Goal: Task Accomplishment & Management: Complete application form

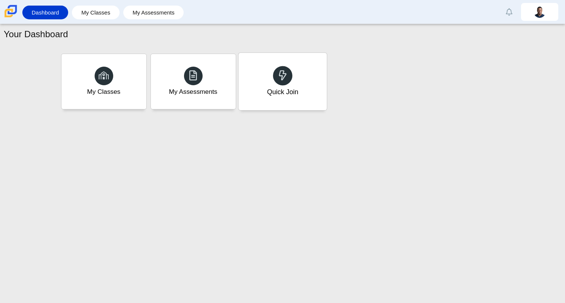
click at [272, 83] on div "Quick Join" at bounding box center [283, 81] width 88 height 57
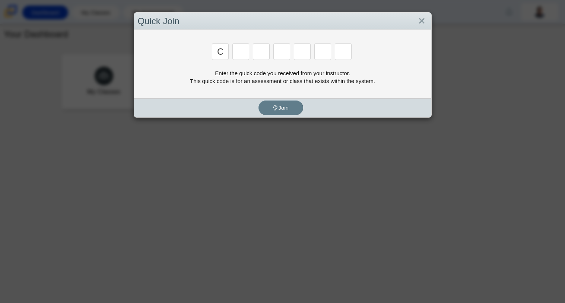
type input "c"
type input "x"
type input "h"
type input "9"
type input "m"
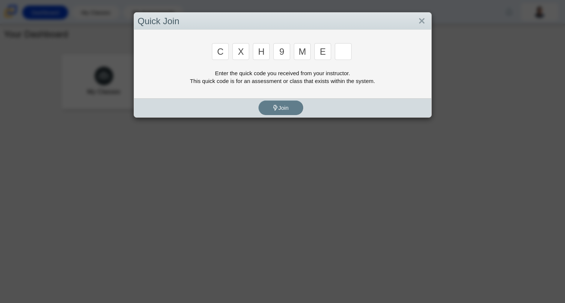
type input "e"
type input "2"
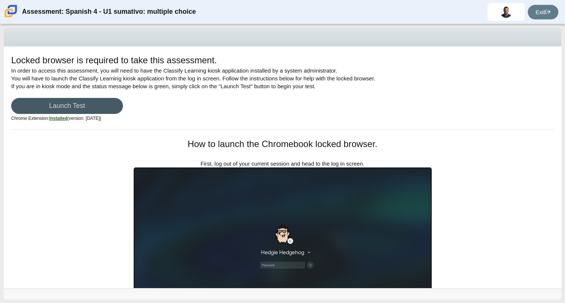
click at [147, 95] on div "Locked browser is required to take this assessment. In order to access this ass…" at bounding box center [282, 92] width 543 height 76
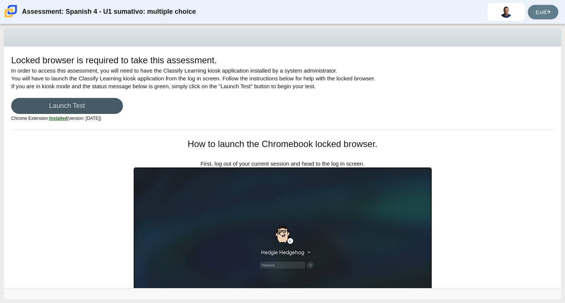
click at [147, 95] on div "Locked browser is required to take this assessment. In order to access this ass…" at bounding box center [282, 92] width 543 height 76
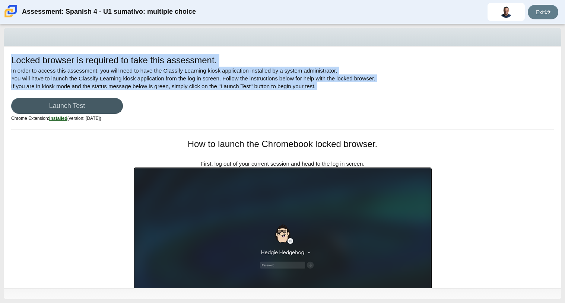
drag, startPoint x: 147, startPoint y: 95, endPoint x: 130, endPoint y: 35, distance: 61.8
click at [130, 35] on div "Locked browser is required to take this assessment. In order to access this ass…" at bounding box center [283, 164] width 558 height 272
click at [130, 36] on div at bounding box center [283, 37] width 558 height 19
click at [131, 37] on div at bounding box center [283, 37] width 558 height 19
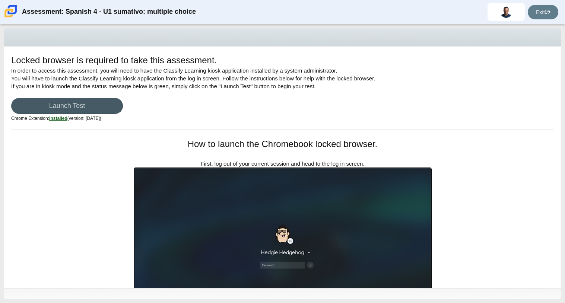
click at [130, 40] on div at bounding box center [283, 37] width 558 height 19
click at [499, 19] on span at bounding box center [506, 12] width 37 height 18
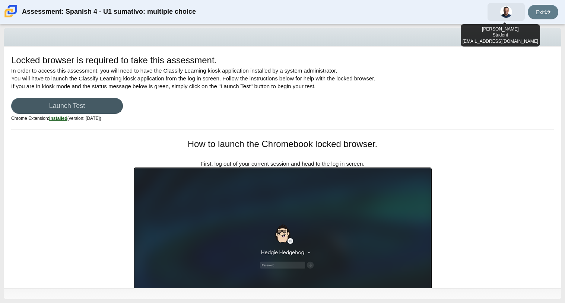
click at [499, 18] on span at bounding box center [506, 12] width 37 height 18
click at [508, 7] on span at bounding box center [506, 12] width 37 height 18
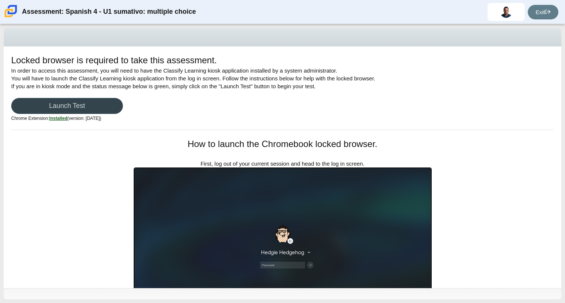
click at [86, 101] on link "Launch Test" at bounding box center [67, 106] width 112 height 16
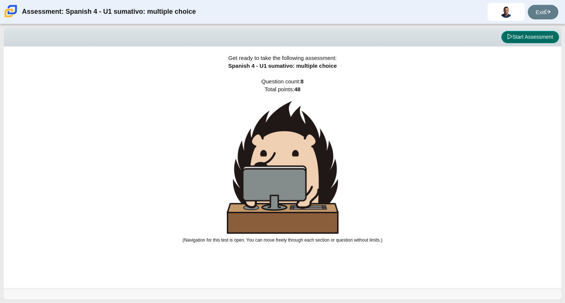
click at [520, 39] on button "Start Assessment" at bounding box center [531, 37] width 58 height 13
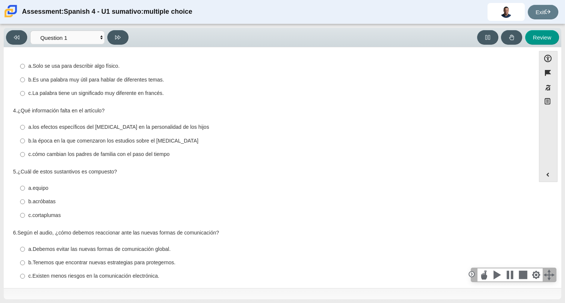
scroll to position [145, 0]
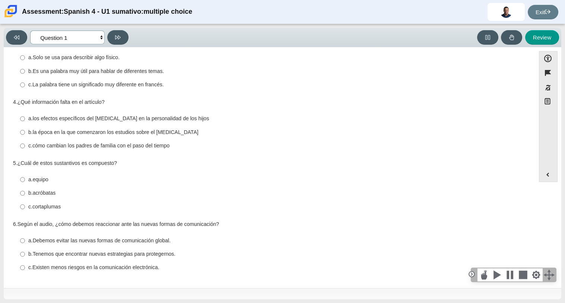
click at [63, 41] on select "Comprensión auditiva Question 1 Question 2 Question 3 Comprensión de lectura Qu…" at bounding box center [67, 38] width 75 height 14
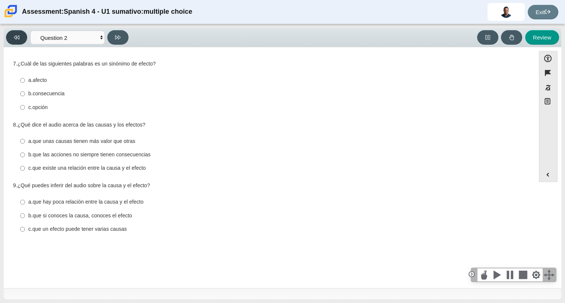
click at [20, 44] on button at bounding box center [16, 37] width 21 height 15
select select "a41de488-02ac-4dd5-a09b-0381ab625a77"
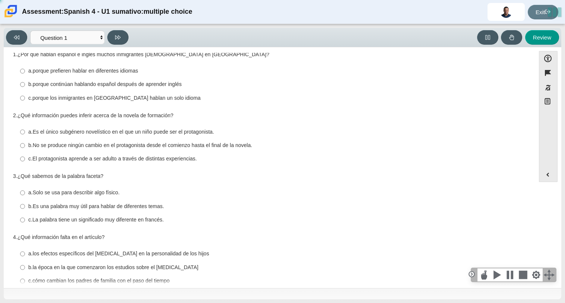
scroll to position [0, 0]
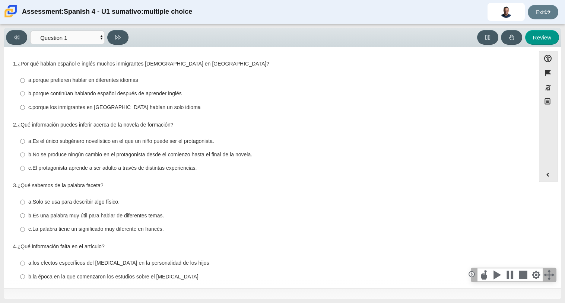
click at [35, 113] on label "c. porque los inmigrantes en [GEOGRAPHIC_DATA] hablan un solo idioma c. porque …" at bounding box center [270, 107] width 511 height 13
click at [25, 113] on input "c. porque los inmigrantes en [GEOGRAPHIC_DATA] hablan un solo idioma c. porque …" at bounding box center [22, 107] width 5 height 13
radio input "true"
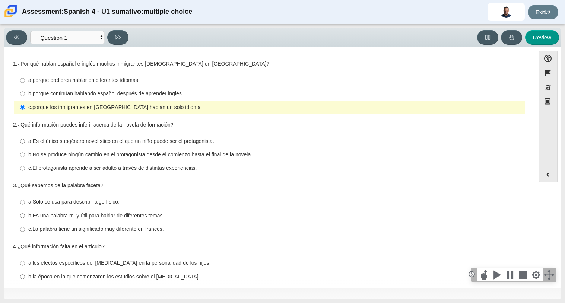
click at [29, 168] on thspan "c." at bounding box center [30, 168] width 4 height 7
click at [25, 168] on input "c. El protagonista aprende a ser adulto a través de distintas experiencias. c. …" at bounding box center [22, 168] width 5 height 13
radio input "true"
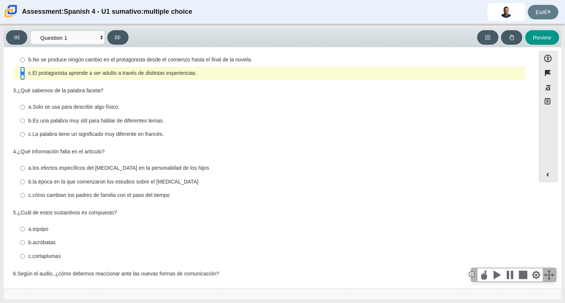
scroll to position [121, 0]
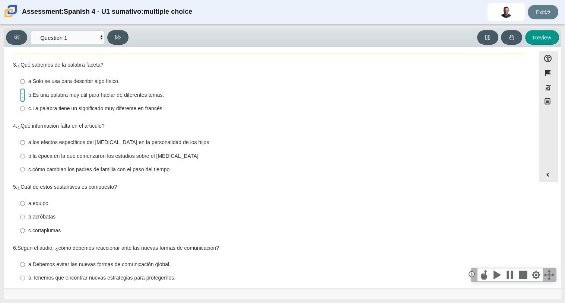
click at [22, 98] on input "b. Es una palabra muy útil para hablar de diferentes temas. b. Es una palabra m…" at bounding box center [22, 94] width 5 height 13
radio input "true"
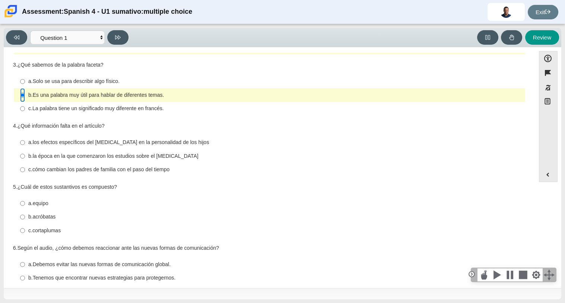
scroll to position [145, 0]
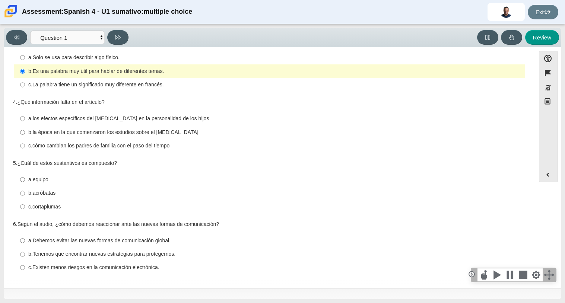
click at [29, 120] on thspan "a." at bounding box center [30, 118] width 4 height 7
click at [25, 120] on input "a. los efectos específicos del [MEDICAL_DATA] en la personalidad de los hijos a…" at bounding box center [22, 118] width 5 height 13
radio input "true"
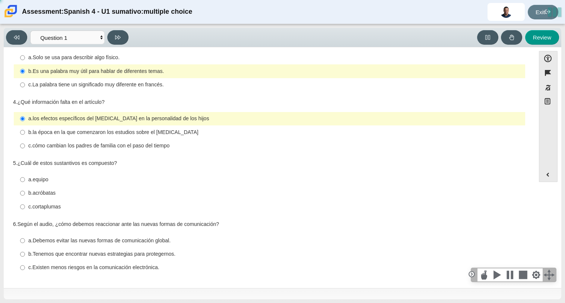
click at [28, 131] on thspan "b." at bounding box center [30, 132] width 4 height 7
click at [25, 131] on input "b. la época en la que comenzaron los estudios sobre el [MEDICAL_DATA] b. la épo…" at bounding box center [22, 132] width 5 height 13
radio input "true"
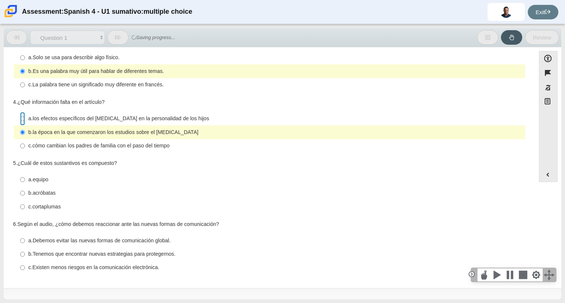
click at [23, 122] on input "a. los efectos específicos del [MEDICAL_DATA] en la personalidad de los hijos a…" at bounding box center [22, 118] width 5 height 13
radio input "true"
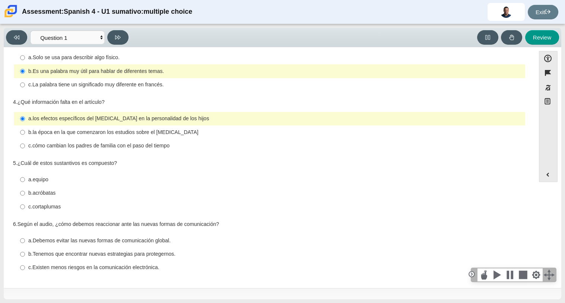
click at [45, 138] on label "b. la época en la que comenzaron los estudios sobre el [MEDICAL_DATA] b. la épo…" at bounding box center [270, 132] width 511 height 13
click at [25, 138] on input "b. la época en la que comenzaron los estudios sobre el [MEDICAL_DATA] b. la épo…" at bounding box center [22, 132] width 5 height 13
radio input "true"
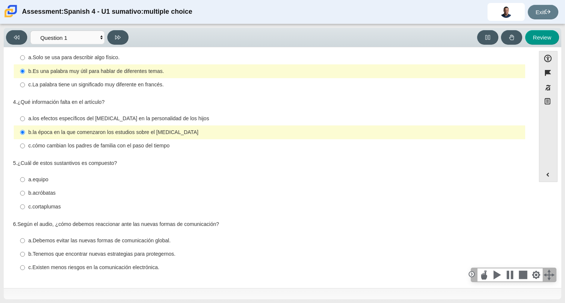
click at [33, 205] on thspan "cortaplumas" at bounding box center [46, 207] width 28 height 7
click at [25, 205] on input "c. cortaplumas c. cortaplumas" at bounding box center [22, 206] width 5 height 13
radio input "true"
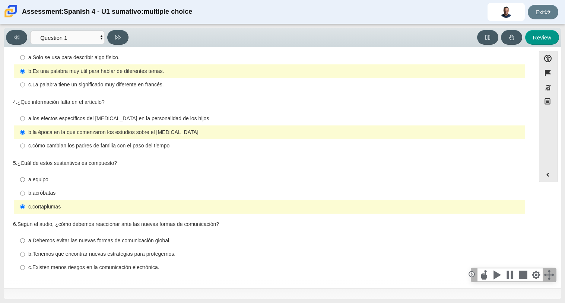
click at [81, 251] on thspan "Tenemos que encontrar nuevas estrategias para protegernos." at bounding box center [104, 254] width 143 height 7
click at [25, 251] on input "b. Tenemos que encontrar nuevas estrategias para protegernos. b. Tenemos que en…" at bounding box center [22, 254] width 5 height 13
radio input "true"
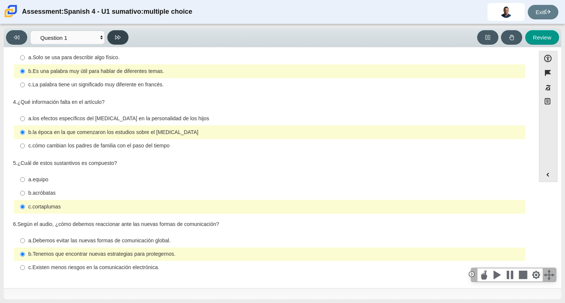
click at [117, 39] on icon at bounding box center [118, 38] width 6 height 6
select select "f076714a-6747-478e-936f-d582d2f603d1"
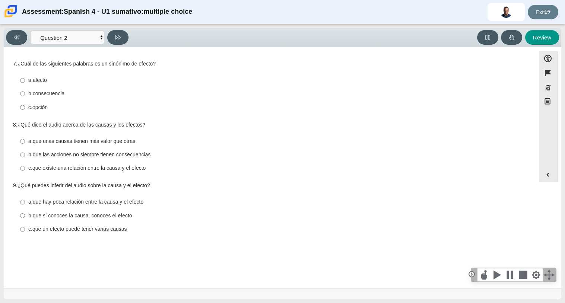
click at [43, 93] on thspan "consecuencia" at bounding box center [49, 93] width 32 height 7
click at [25, 93] on input "b. consecuencia b. consecuencia" at bounding box center [22, 93] width 5 height 13
radio input "true"
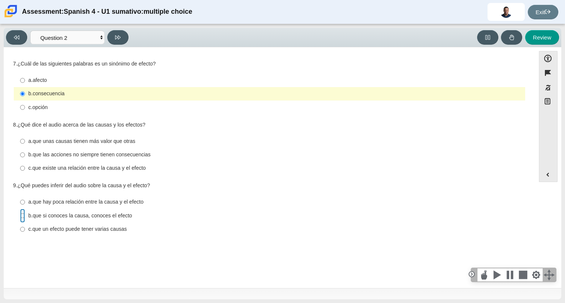
click at [24, 216] on input "b. que si conoces la causa, conoces el efecto b. que si conoces la causa, conoc…" at bounding box center [22, 215] width 5 height 13
radio input "true"
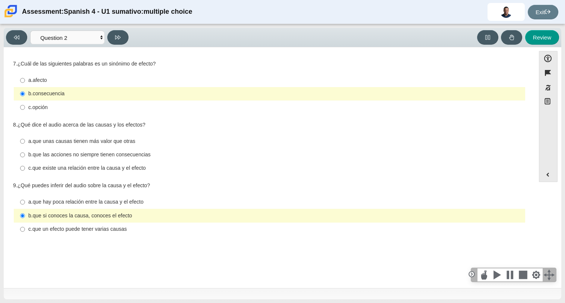
click at [27, 199] on label "a. que hay poca relación entre la causa y el efecto a. que hay poca relación en…" at bounding box center [270, 202] width 511 height 13
click at [25, 199] on input "a. que hay poca relación entre la causa y el efecto a. que hay poca relación en…" at bounding box center [22, 202] width 5 height 13
radio input "true"
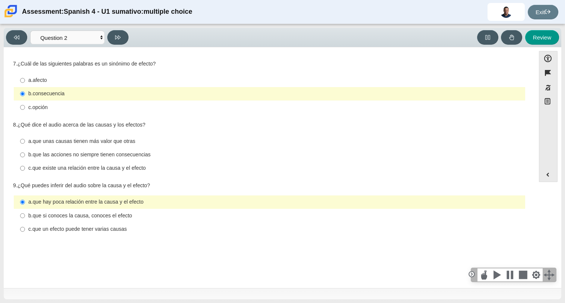
click at [72, 159] on label "b. que las acciones no siempre tienen consecuencias b. que las acciones no siem…" at bounding box center [270, 154] width 511 height 13
click at [25, 159] on input "b. que las acciones no siempre tienen consecuencias b. que las acciones no siem…" at bounding box center [22, 154] width 5 height 13
radio input "true"
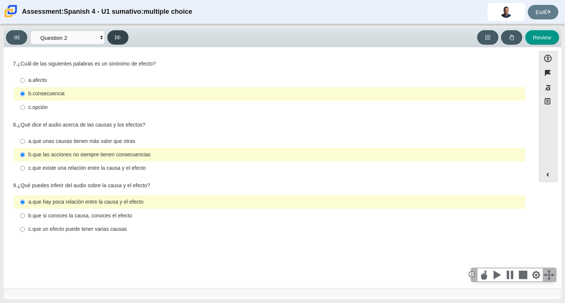
click at [116, 39] on icon at bounding box center [118, 38] width 6 height 6
select select "955d698b-f94a-4dc0-b255-03112f50ff9e"
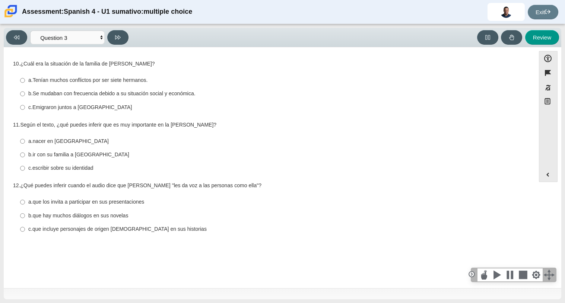
click at [36, 89] on label "b. Se mudaban con frecuencia debido a su situación social y económica. b. Se mu…" at bounding box center [270, 93] width 511 height 13
click at [25, 89] on input "b. Se mudaban con frecuencia debido a su situación social y económica. b. Se mu…" at bounding box center [22, 93] width 5 height 13
radio input "true"
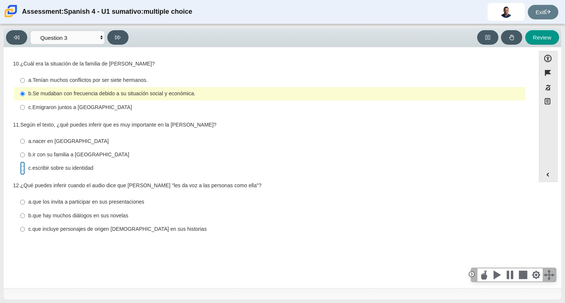
click at [24, 168] on input "c. escribir sobre su identidad c. escribir sobre su identidad" at bounding box center [22, 168] width 5 height 13
radio input "true"
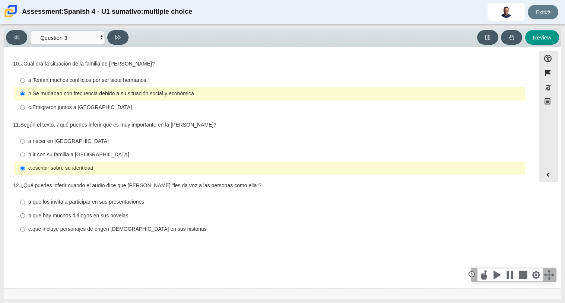
click at [29, 235] on label "c. que incluye personajes de origen [DEMOGRAPHIC_DATA] en sus historias c. que …" at bounding box center [270, 229] width 511 height 13
click at [25, 235] on input "c. que incluye personajes de origen [DEMOGRAPHIC_DATA] en sus historias c. que …" at bounding box center [22, 229] width 5 height 13
radio input "true"
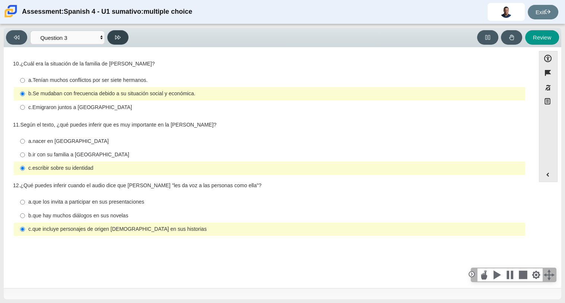
click at [119, 36] on icon at bounding box center [118, 37] width 6 height 4
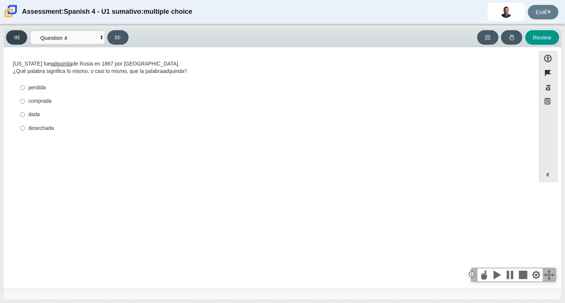
click at [17, 36] on icon at bounding box center [17, 38] width 6 height 6
select select "955d698b-f94a-4dc0-b255-03112f50ff9e"
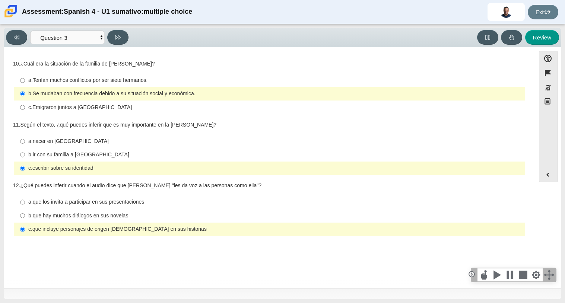
click at [78, 204] on thspan "que los invita a participar en sus presentaciones" at bounding box center [89, 202] width 112 height 7
click at [25, 204] on input "a. que los invita a participar en sus presentaciones a. que los invita a partic…" at bounding box center [22, 202] width 5 height 13
radio input "true"
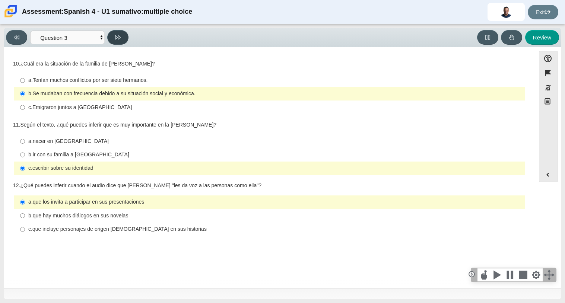
click at [122, 38] on button at bounding box center [117, 37] width 21 height 15
select select "390cf710-00ed-41bc-9fa6-d48920198324"
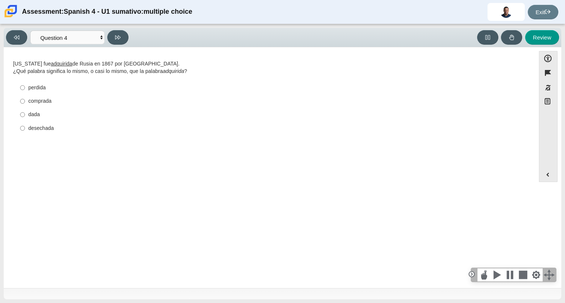
click at [25, 111] on label "dada dada" at bounding box center [270, 114] width 511 height 13
click at [25, 111] on input "dada dada" at bounding box center [22, 114] width 5 height 13
radio input "true"
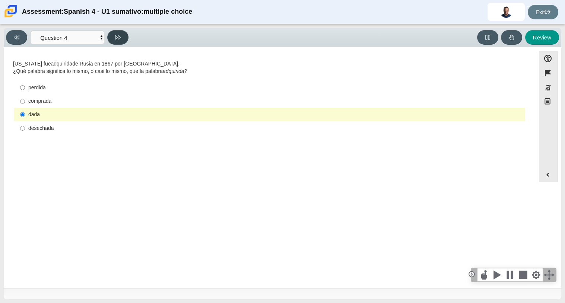
click at [121, 39] on button at bounding box center [117, 37] width 21 height 15
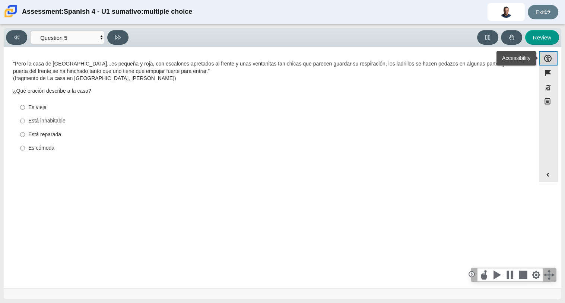
click at [551, 63] on button "Accessibility" at bounding box center [548, 58] width 19 height 15
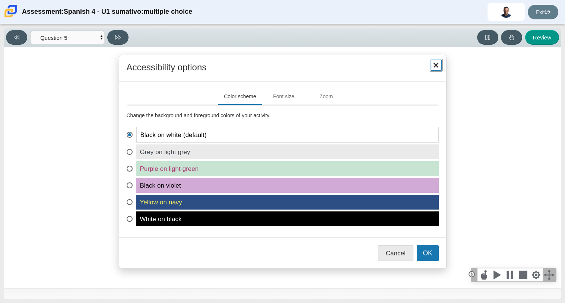
click at [436, 68] on span "Close" at bounding box center [436, 65] width 11 height 11
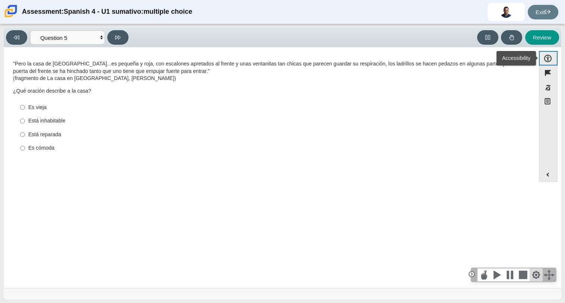
click at [536, 278] on div at bounding box center [536, 275] width 13 height 13
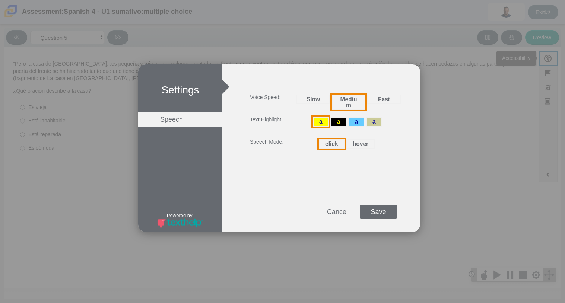
click at [362, 144] on div "hover" at bounding box center [361, 144] width 28 height 10
click at [390, 212] on div "Save" at bounding box center [378, 212] width 37 height 14
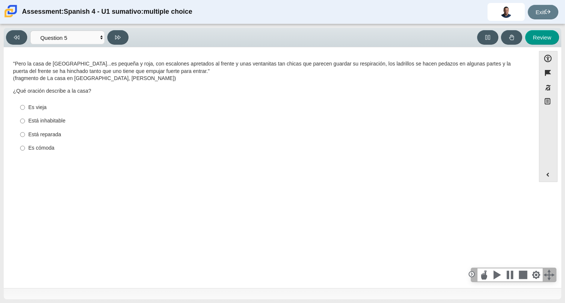
click at [81, 68] on thspan "es pequeña y roja, con escalones apretados al frente y unas ventanitas tan chic…" at bounding box center [262, 67] width 498 height 14
click at [120, 32] on button at bounding box center [117, 37] width 21 height 15
select select "ad9780d8-5edb-414e-87ea-0bcd5a75287a"
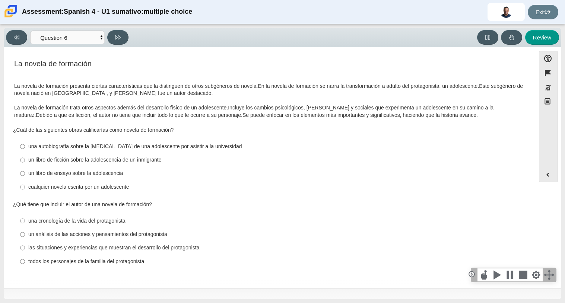
click at [34, 163] on div "un libro de ficción sobre la adolescencia de un inmigrante" at bounding box center [275, 160] width 494 height 7
click at [25, 163] on input "un libro de ficción sobre la adolescencia de un inmigrante un libro de ficción …" at bounding box center [22, 160] width 5 height 13
radio input "true"
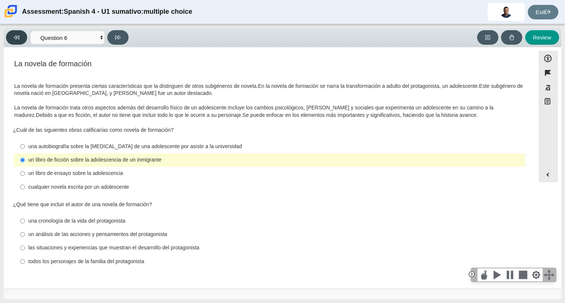
click at [12, 39] on button at bounding box center [16, 37] width 21 height 15
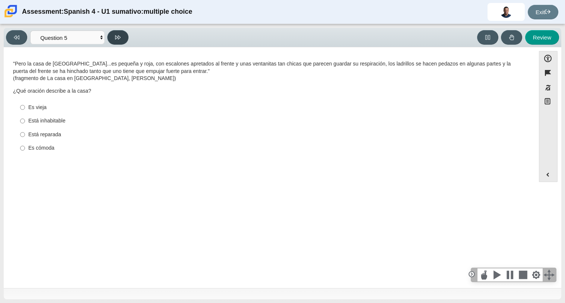
click at [116, 32] on button at bounding box center [117, 37] width 21 height 15
select select "ad9780d8-5edb-414e-87ea-0bcd5a75287a"
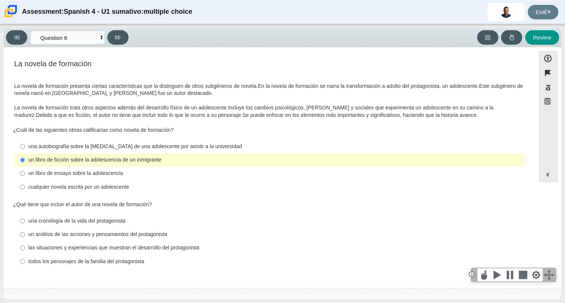
click at [59, 149] on div "una autobiografía sobre la [MEDICAL_DATA] de una adolescente por asistir a la u…" at bounding box center [275, 146] width 494 height 7
click at [25, 149] on input "una autobiografía sobre la [MEDICAL_DATA] de una adolescente por asistir a la u…" at bounding box center [22, 146] width 5 height 13
radio input "true"
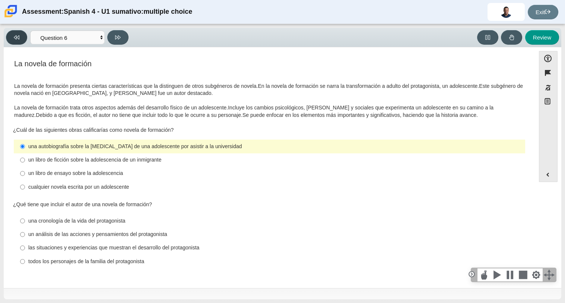
click at [15, 39] on icon at bounding box center [17, 38] width 6 height 6
select select "de5bc71e-117a-4bdd-886d-d95d03d193af"
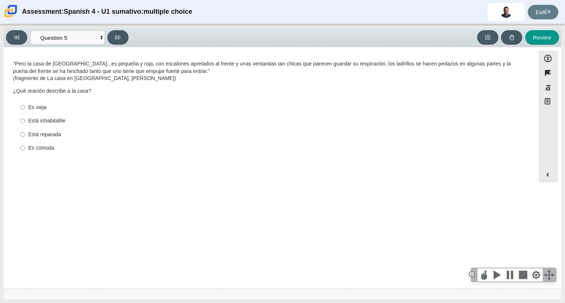
click at [29, 123] on div "Está inhabitable" at bounding box center [275, 120] width 494 height 7
click at [25, 123] on input "Está inhabitable Está inhabitable" at bounding box center [22, 120] width 5 height 13
radio input "true"
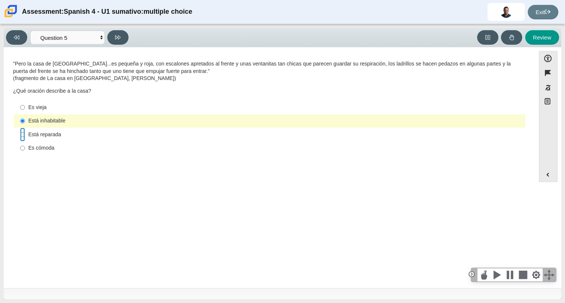
click at [23, 133] on input "Está reparada Está reparada" at bounding box center [22, 134] width 5 height 13
radio input "true"
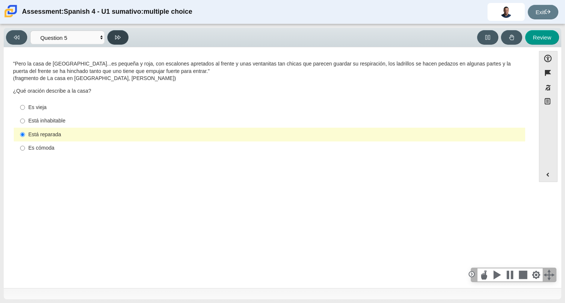
click at [121, 34] on button at bounding box center [117, 37] width 21 height 15
select select "ad9780d8-5edb-414e-87ea-0bcd5a75287a"
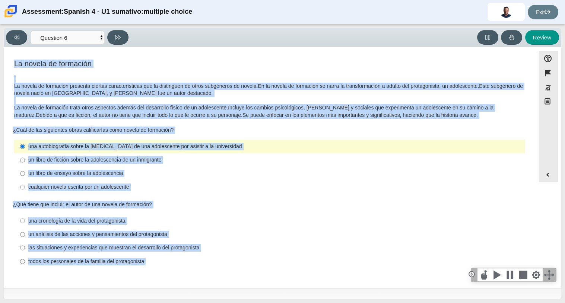
drag, startPoint x: 542, startPoint y: 164, endPoint x: 545, endPoint y: 219, distance: 55.6
click at [545, 219] on div "Accessibility options Close Color scheme Font size Zoom Change the background a…" at bounding box center [282, 171] width 551 height 241
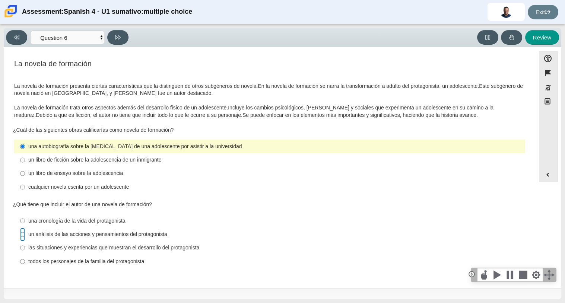
click at [22, 240] on input "un análisis de las acciones y pensamientos del protagonista un análisis de las …" at bounding box center [22, 234] width 5 height 13
radio input "true"
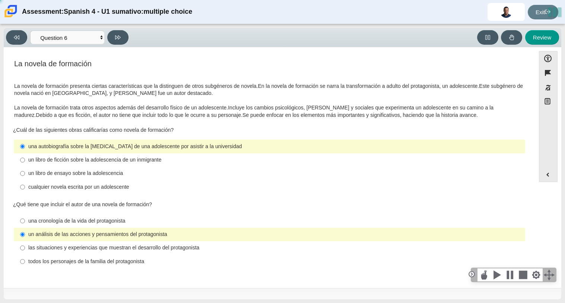
click at [26, 245] on label "las situaciones y experiencias que muestran el desarrollo del protagonista las …" at bounding box center [270, 248] width 511 height 13
click at [25, 245] on input "las situaciones y experiencias que muestran el desarrollo del protagonista las …" at bounding box center [22, 248] width 5 height 13
radio input "true"
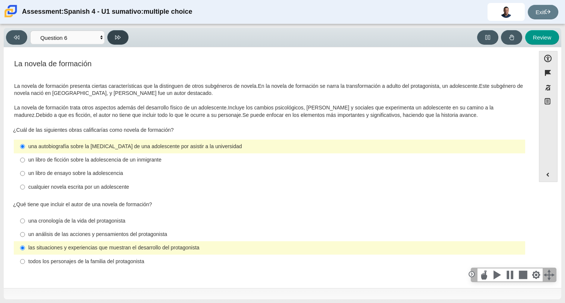
click at [115, 38] on icon at bounding box center [118, 38] width 6 height 6
select select "6168cc92-63b6-45d3-a929-0b9cba560165"
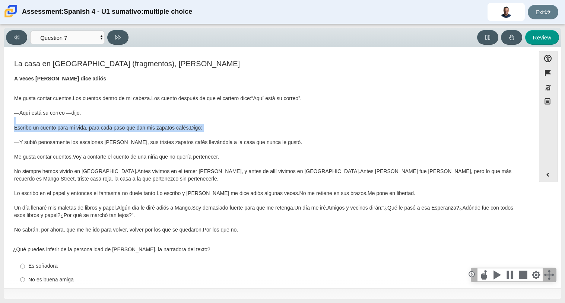
drag, startPoint x: 527, startPoint y: 123, endPoint x: 530, endPoint y: 133, distance: 10.9
click at [530, 133] on div "Feature La casa en [GEOGRAPHIC_DATA] (fragmentos), [PERSON_NAME] A veces [PERSO…" at bounding box center [269, 169] width 524 height 233
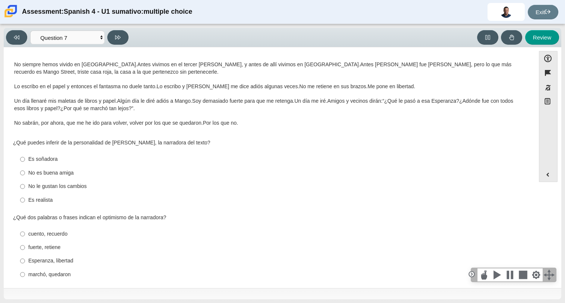
scroll to position [108, 0]
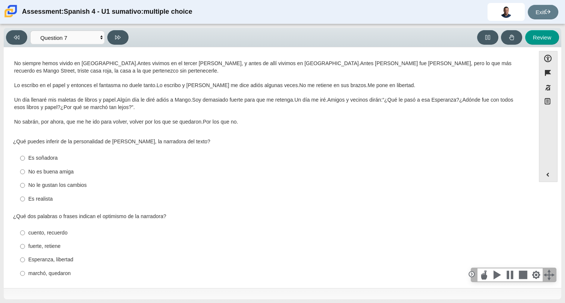
click at [38, 200] on div "Es realista" at bounding box center [275, 199] width 494 height 7
click at [25, 200] on input "Es realista Es realista" at bounding box center [22, 198] width 5 height 13
radio input "true"
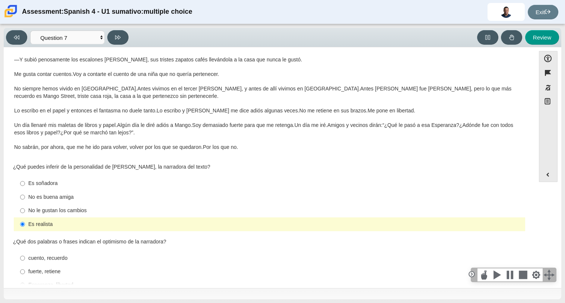
scroll to position [83, 0]
click at [18, 35] on icon at bounding box center [17, 38] width 6 height 6
select select "ad9780d8-5edb-414e-87ea-0bcd5a75287a"
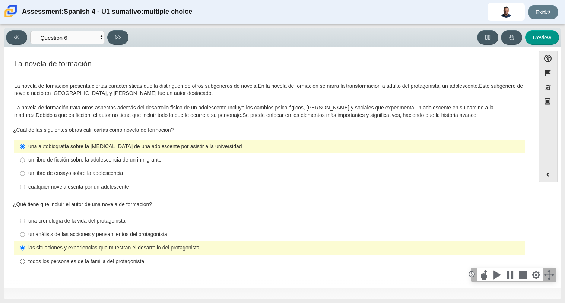
click at [57, 170] on div "un libro de ensayo sobre la adolescencia" at bounding box center [275, 173] width 494 height 7
click at [25, 170] on input "un libro de ensayo sobre la adolescencia un libro de ensayo sobre la adolescenc…" at bounding box center [22, 173] width 5 height 13
radio input "true"
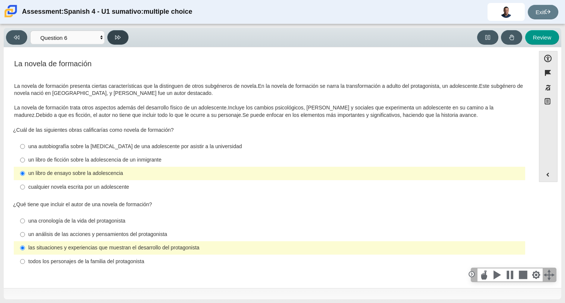
click at [117, 35] on icon at bounding box center [118, 38] width 6 height 6
select select "6168cc92-63b6-45d3-a929-0b9cba560165"
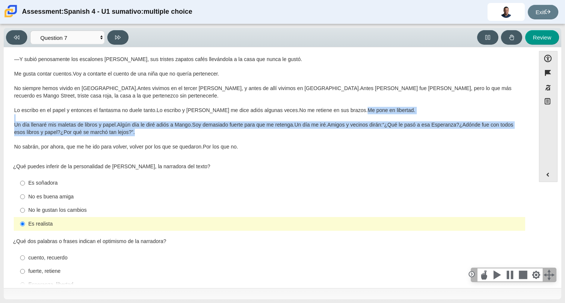
drag, startPoint x: 527, startPoint y: 107, endPoint x: 523, endPoint y: 133, distance: 25.6
click at [523, 133] on div "La casa en [GEOGRAPHIC_DATA] (fragmentos), [PERSON_NAME] A veces [PERSON_NAME] …" at bounding box center [269, 217] width 524 height 485
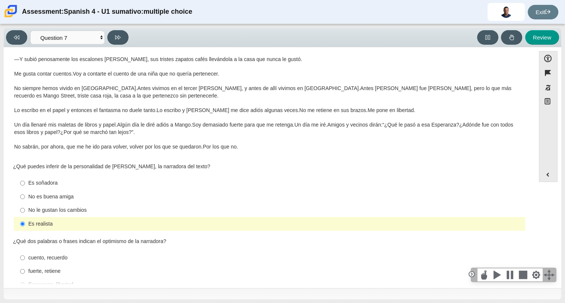
click at [463, 177] on label "Es soñadora Es soñadora" at bounding box center [270, 183] width 511 height 13
click at [25, 177] on input "Es soñadora Es soñadora" at bounding box center [22, 183] width 5 height 13
radio input "true"
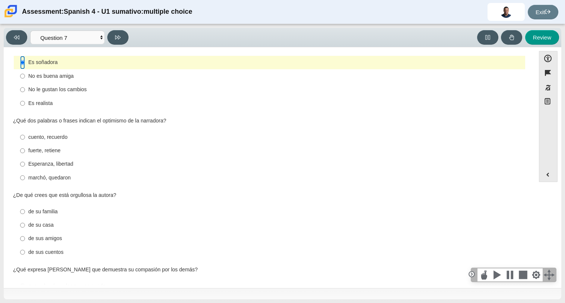
scroll to position [264, 0]
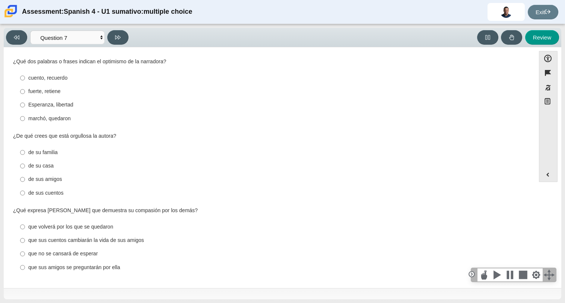
click at [25, 240] on label "que sus cuentos cambiarán la vida de sus amigos que sus cuentos cambiarán la vi…" at bounding box center [270, 240] width 511 height 13
click at [25, 240] on input "que sus cuentos cambiarán la vida de sus amigos que sus cuentos cambiarán la vi…" at bounding box center [22, 240] width 5 height 13
radio input "true"
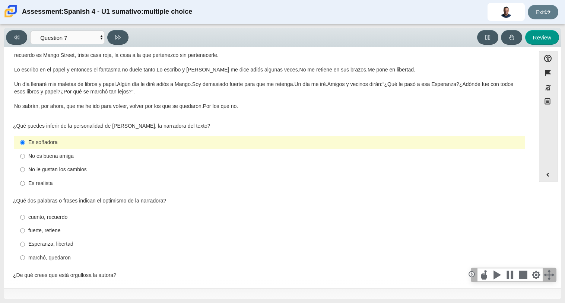
scroll to position [123, 0]
click at [34, 187] on div "Es realista" at bounding box center [275, 184] width 494 height 7
click at [25, 187] on input "Es realista Es realista" at bounding box center [22, 184] width 5 height 13
radio input "true"
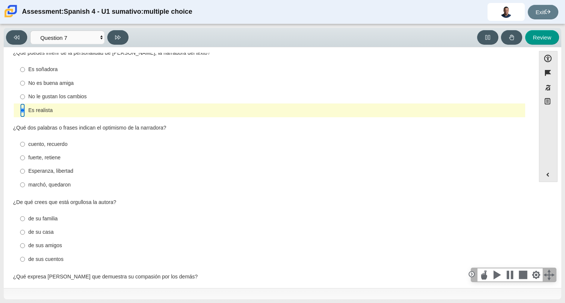
scroll to position [264, 0]
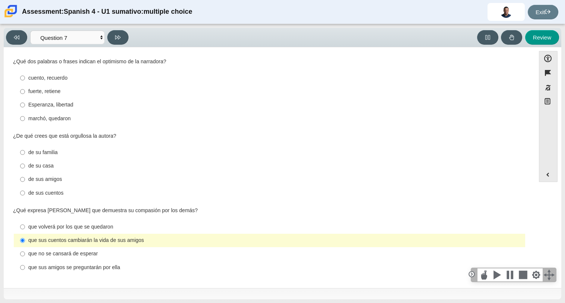
click at [50, 116] on div "marchó, quedaron" at bounding box center [275, 118] width 494 height 7
click at [25, 116] on input "marchó, quedaron marchó, quedaron" at bounding box center [22, 118] width 5 height 13
radio input "true"
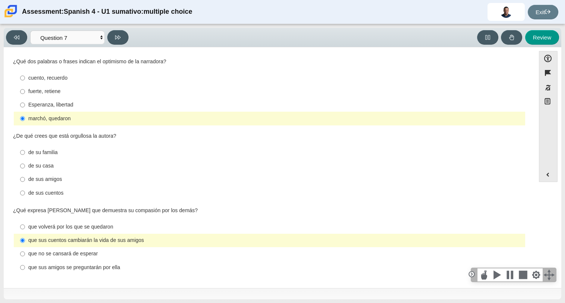
click at [30, 167] on div "de su casa" at bounding box center [275, 166] width 494 height 7
click at [25, 167] on input "de su casa de su casa" at bounding box center [22, 166] width 5 height 13
radio input "true"
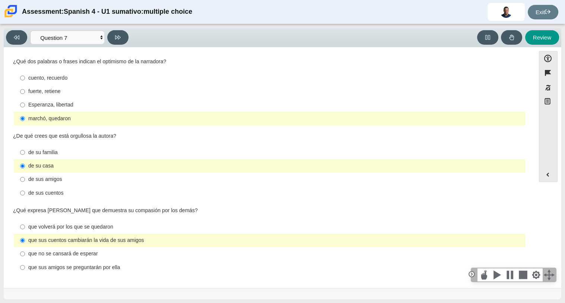
click at [40, 193] on div "de sus cuentos" at bounding box center [275, 193] width 494 height 7
click at [25, 193] on input "de sus cuentos de sus cuentos" at bounding box center [22, 192] width 5 height 13
radio input "true"
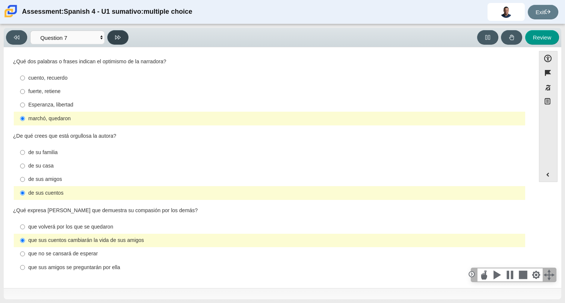
click at [120, 37] on icon at bounding box center [118, 37] width 6 height 4
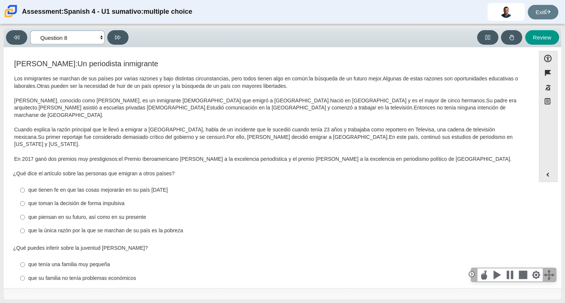
click at [85, 43] on select "Comprensión auditiva Question 1 Question 2 Question 3 Comprensión de lectura Qu…" at bounding box center [67, 38] width 75 height 14
click at [234, 28] on div "Viewing Question 8 of 8 in Pacing Mode Comprensión auditiva Question 1 Question…" at bounding box center [283, 37] width 558 height 19
click at [17, 31] on button at bounding box center [16, 37] width 21 height 15
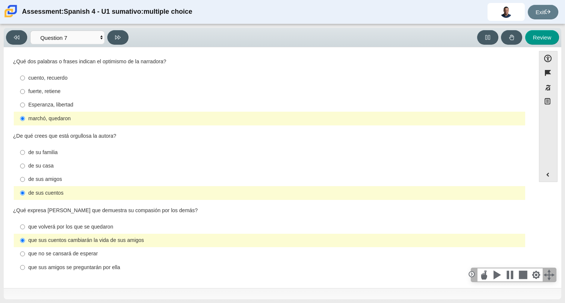
scroll to position [254, 0]
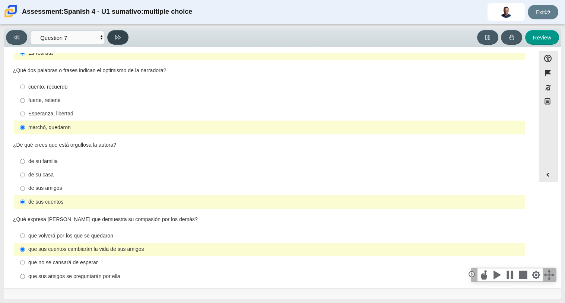
click at [120, 37] on icon at bounding box center [118, 37] width 6 height 4
select select "98fe3b59-0d4b-482f-94e6-cc4dee5e60d3"
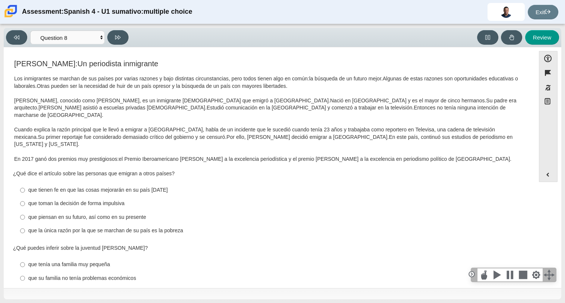
click at [527, 167] on div "[PERSON_NAME]: Un periodista inmigrante Los inmigrantes se marchan de sus paíse…" at bounding box center [269, 263] width 524 height 409
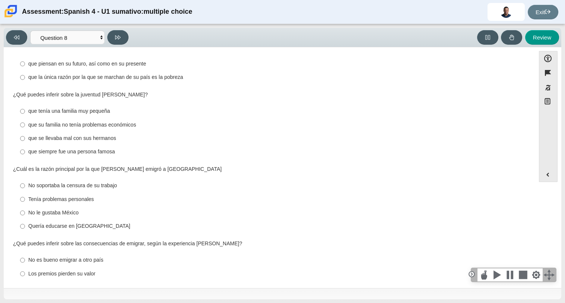
scroll to position [173, 0]
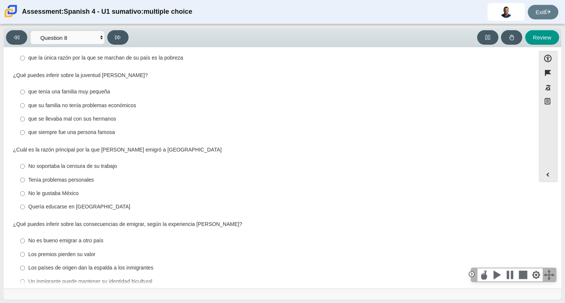
click at [526, 212] on div "[PERSON_NAME]: Un periodista inmigrante Los inmigrantes se marchan de sus paíse…" at bounding box center [269, 90] width 524 height 409
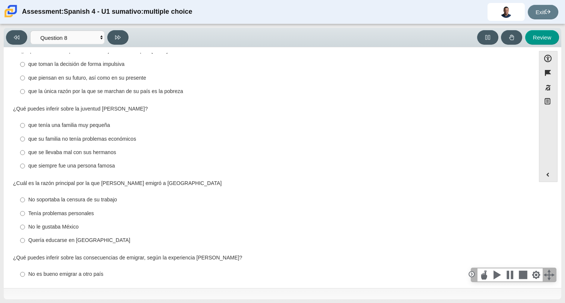
scroll to position [131, 0]
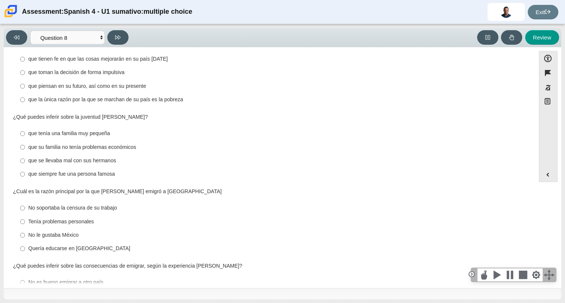
click at [527, 190] on div "[PERSON_NAME]: Un periodista inmigrante Los inmigrantes se marchan de sus paíse…" at bounding box center [269, 131] width 524 height 409
drag, startPoint x: 527, startPoint y: 190, endPoint x: 513, endPoint y: 175, distance: 20.0
click at [513, 175] on div "[PERSON_NAME]: Un periodista inmigrante Los inmigrantes se marchan de sus paíse…" at bounding box center [269, 131] width 524 height 409
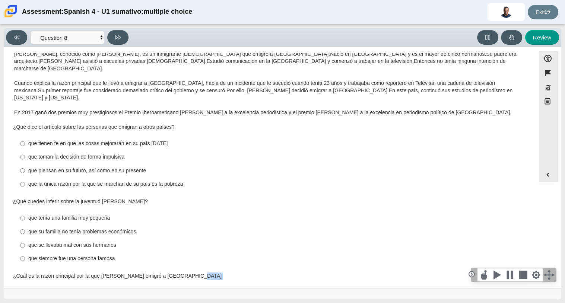
scroll to position [0, 0]
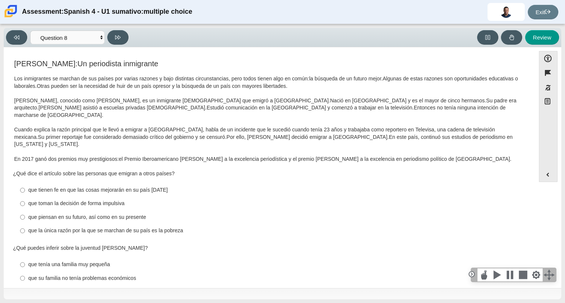
click at [64, 227] on div "que la única razón por la que se marchan de su país es la pobreza" at bounding box center [275, 230] width 494 height 7
click at [25, 224] on input "que la única razón por la que se marchan de su país es la pobreza que la única …" at bounding box center [22, 230] width 5 height 13
radio input "true"
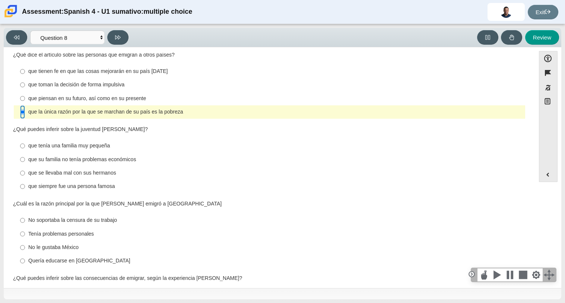
scroll to position [173, 0]
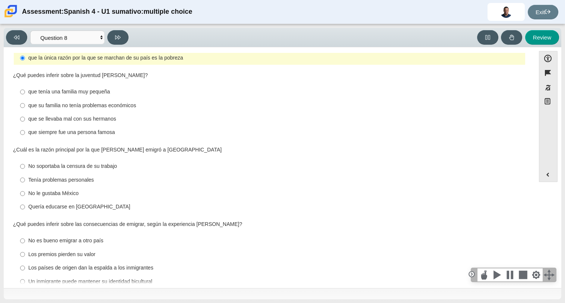
click at [51, 177] on div "Tenía problemas personales" at bounding box center [275, 180] width 494 height 7
click at [25, 173] on input "Tenía problemas personales Tenía problemas personales" at bounding box center [22, 179] width 5 height 13
radio input "true"
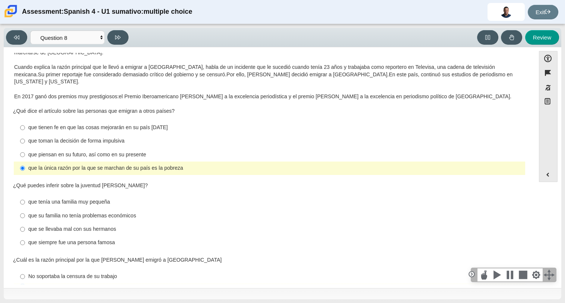
scroll to position [63, 0]
click at [35, 195] on label "que tenía una familia muy pequeña que tenía una familia muy pequeña" at bounding box center [270, 201] width 511 height 13
click at [25, 195] on input "que tenía una familia muy pequeña que tenía una familia muy pequeña" at bounding box center [22, 201] width 5 height 13
radio input "true"
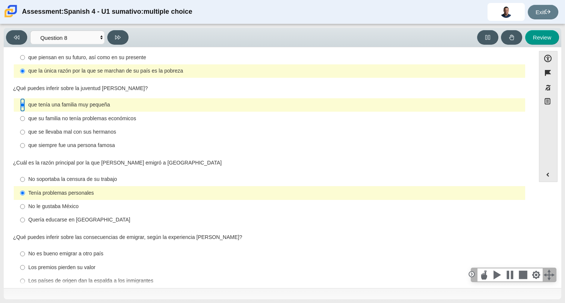
scroll to position [172, 0]
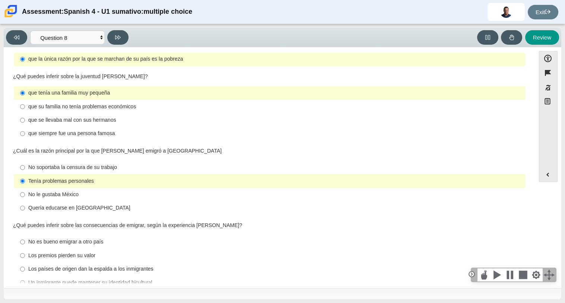
click at [52, 252] on div "Los premios pierden su valor" at bounding box center [275, 255] width 494 height 7
click at [25, 249] on input "Los premios pierden su valor Los premios pierden su valor" at bounding box center [22, 255] width 5 height 13
radio input "true"
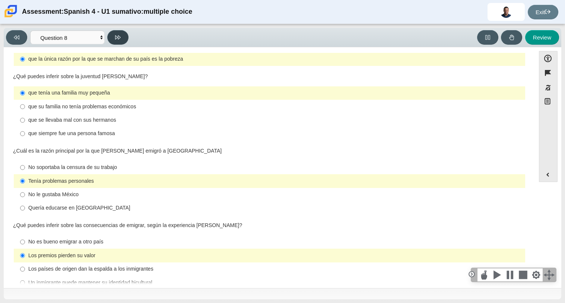
click at [115, 41] on button at bounding box center [117, 37] width 21 height 15
select select "review"
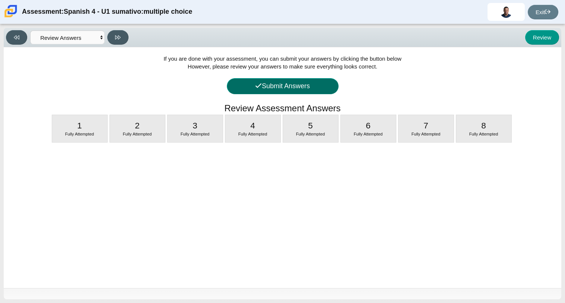
click at [270, 82] on button "Submit Answers" at bounding box center [283, 86] width 112 height 16
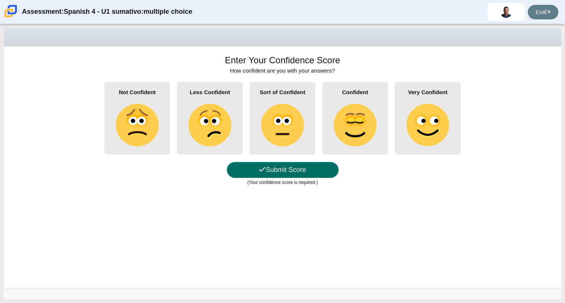
click at [298, 170] on button "Submit Score" at bounding box center [283, 170] width 112 height 16
click at [287, 169] on button "Submit Score" at bounding box center [283, 170] width 112 height 16
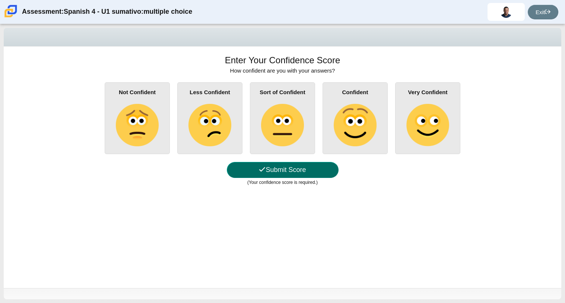
click at [287, 169] on button "Submit Score" at bounding box center [283, 170] width 112 height 16
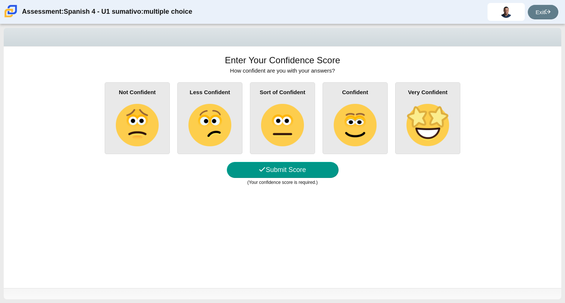
click at [420, 116] on img at bounding box center [428, 125] width 42 height 42
click at [0, 0] on input "Very Confident" at bounding box center [0, 0] width 0 height 0
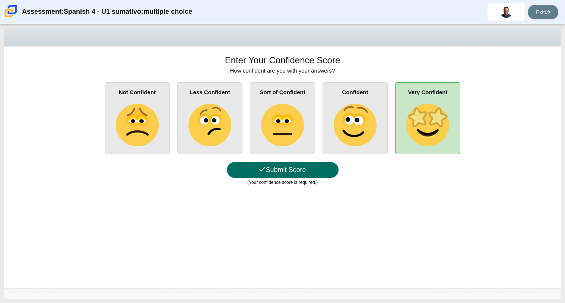
click at [265, 172] on button "Submit Score" at bounding box center [283, 170] width 112 height 16
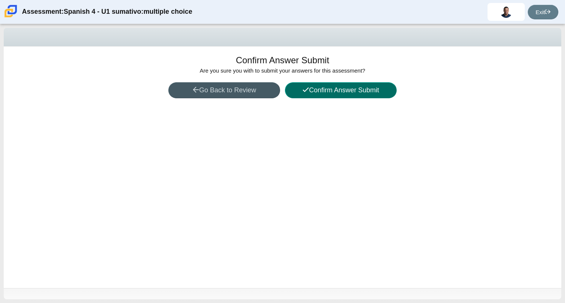
click at [344, 88] on button "Confirm Answer Submit" at bounding box center [341, 90] width 112 height 16
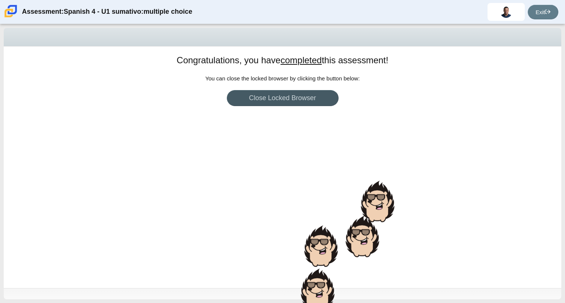
click at [314, 193] on div "Congratulations, you have completed this assessment! You can return to your das…" at bounding box center [283, 168] width 558 height 242
